Goal: Transaction & Acquisition: Subscribe to service/newsletter

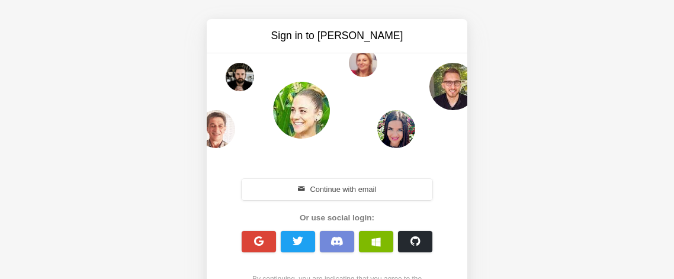
scroll to position [63, 0]
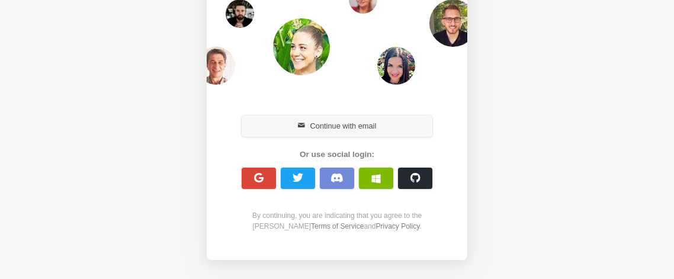
click at [349, 123] on button "Continue with email" at bounding box center [337, 125] width 191 height 21
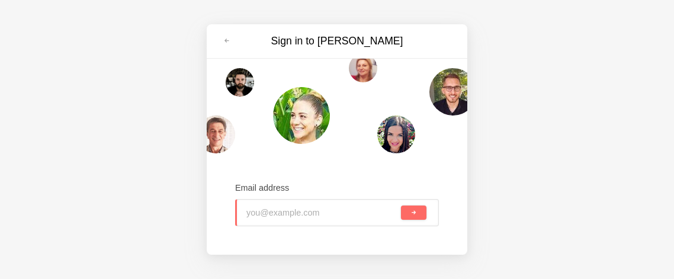
scroll to position [0, 0]
type input "[EMAIL_ADDRESS][DOMAIN_NAME]"
click at [410, 207] on button "submit" at bounding box center [413, 212] width 25 height 14
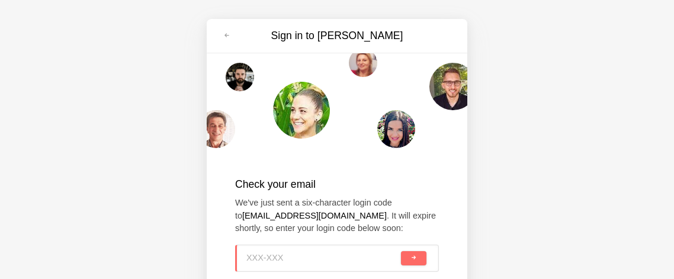
click at [275, 250] on input at bounding box center [322, 258] width 152 height 26
type input "AGM-AC4"
click at [408, 258] on button "submit" at bounding box center [413, 258] width 25 height 14
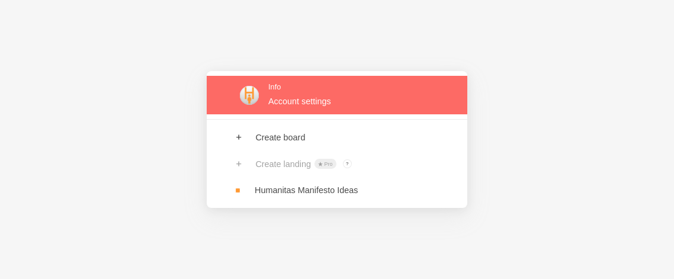
click at [295, 104] on link at bounding box center [337, 95] width 260 height 38
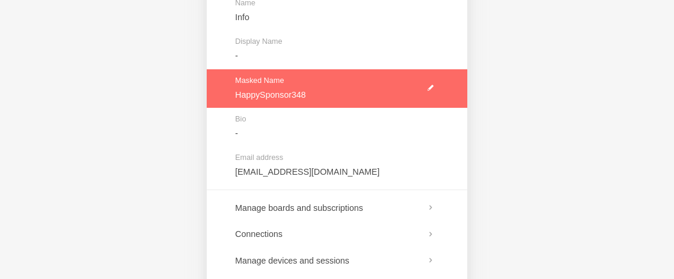
scroll to position [146, 0]
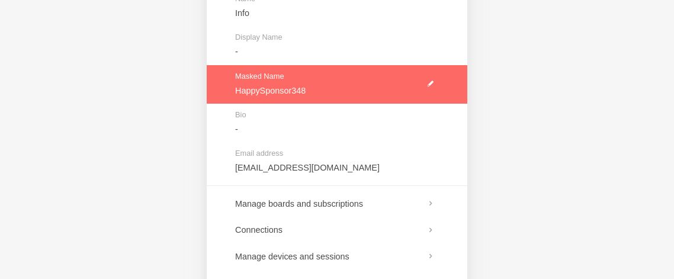
click at [433, 82] on link at bounding box center [337, 84] width 260 height 38
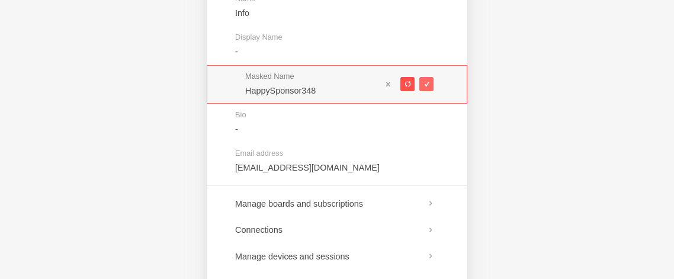
click at [407, 85] on span at bounding box center [407, 84] width 7 height 7
type input "ThirdThermostat788"
click at [424, 83] on span at bounding box center [426, 84] width 7 height 7
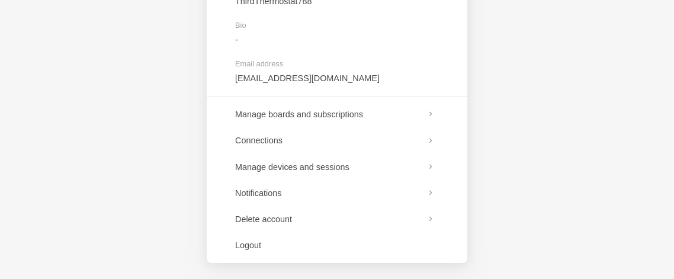
scroll to position [237, 0]
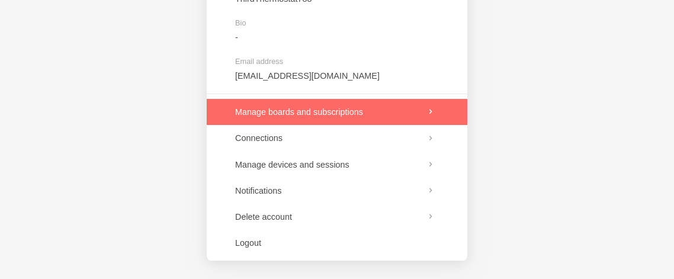
click at [412, 111] on link at bounding box center [337, 112] width 260 height 26
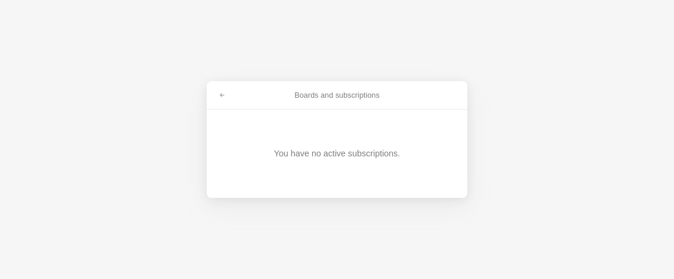
click at [412, 111] on div "You have no active subscriptions." at bounding box center [337, 154] width 202 height 88
click at [223, 94] on span at bounding box center [221, 95] width 7 height 7
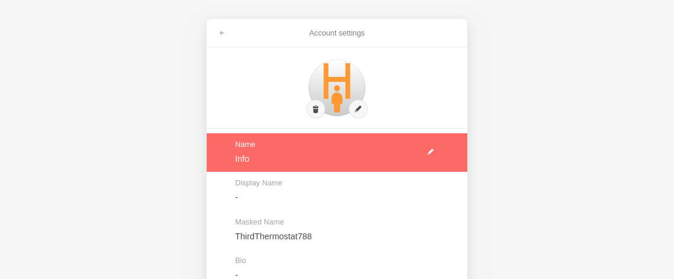
scroll to position [237, 0]
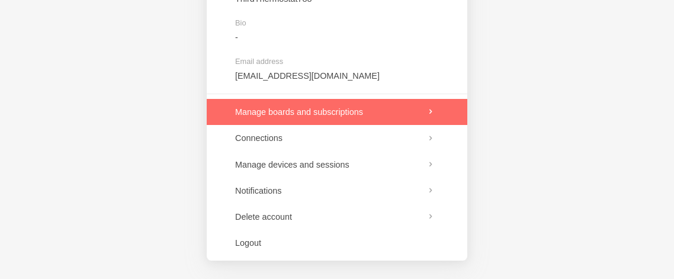
click at [424, 107] on link at bounding box center [337, 112] width 260 height 26
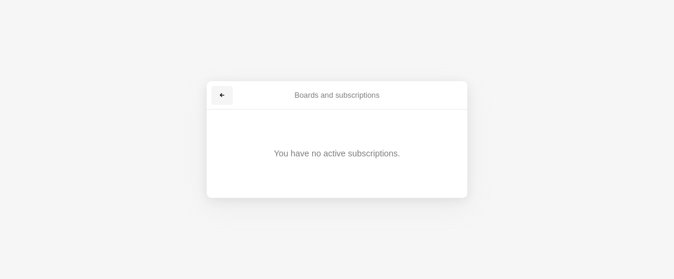
click at [219, 92] on span at bounding box center [221, 95] width 7 height 7
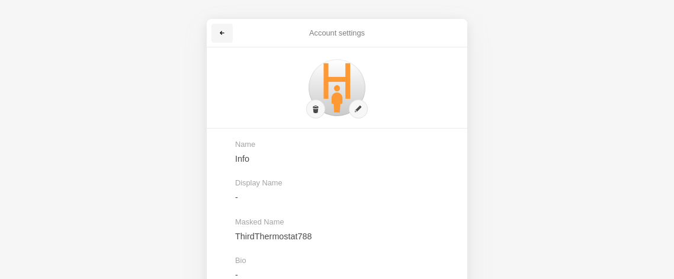
click at [219, 30] on span at bounding box center [221, 33] width 7 height 7
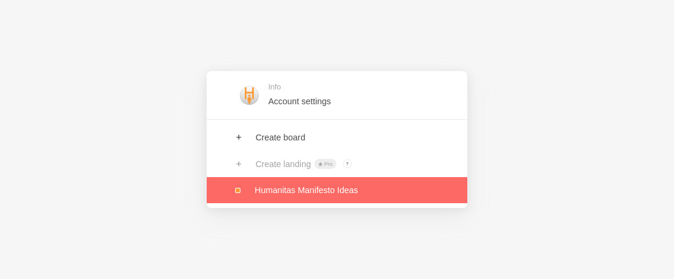
click at [290, 195] on link at bounding box center [337, 190] width 260 height 26
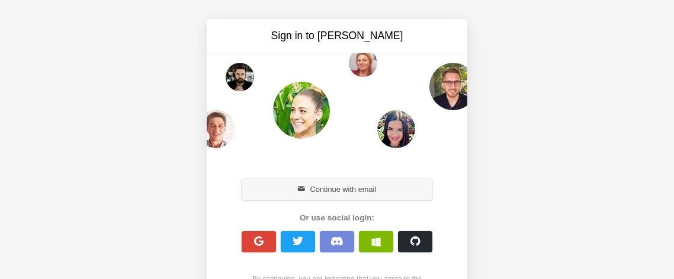
click at [337, 195] on button "Continue with email" at bounding box center [337, 189] width 191 height 21
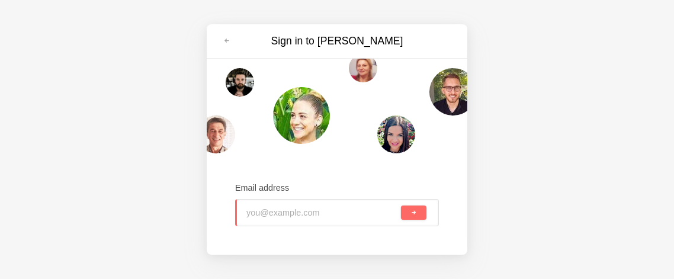
click at [272, 207] on input "email" at bounding box center [322, 212] width 152 height 26
type input "[EMAIL_ADDRESS][DOMAIN_NAME]"
click at [414, 213] on span "submit" at bounding box center [413, 213] width 7 height 7
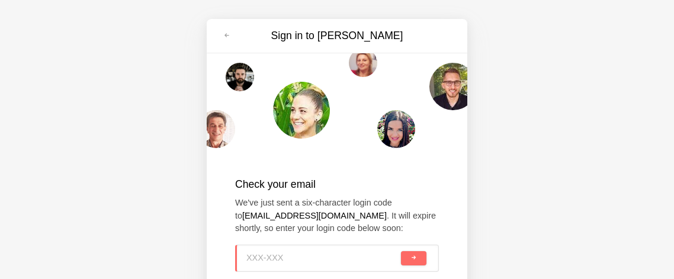
scroll to position [60, 0]
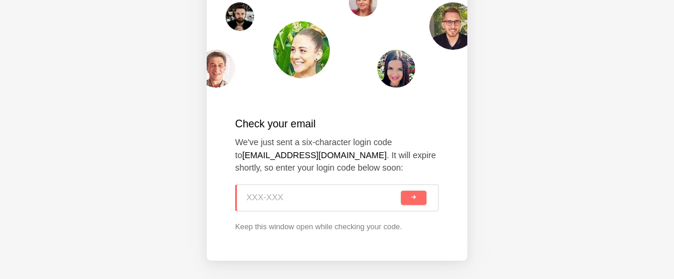
click at [271, 197] on input at bounding box center [322, 198] width 152 height 26
type input "LCH-1W5"
click at [416, 194] on span "submit" at bounding box center [413, 197] width 7 height 7
